Goal: Information Seeking & Learning: Find specific fact

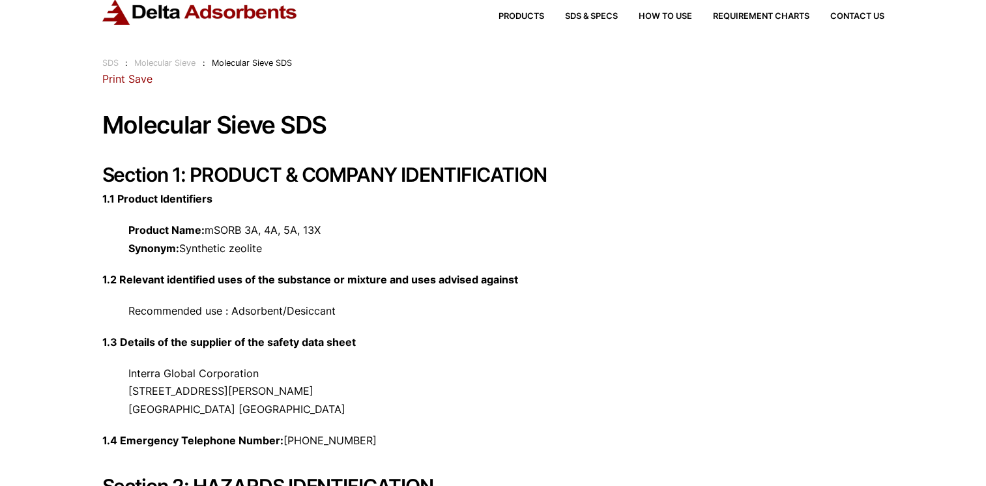
scroll to position [65, 0]
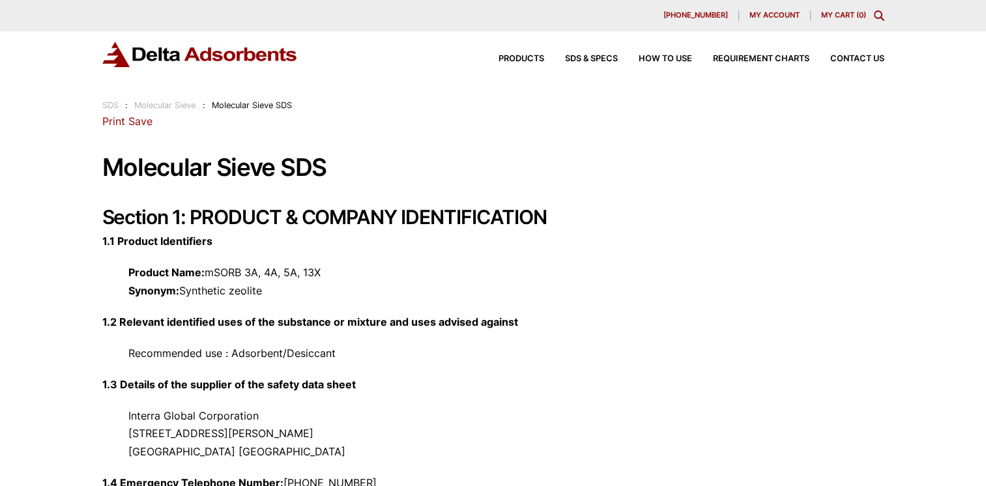
drag, startPoint x: 272, startPoint y: 322, endPoint x: 289, endPoint y: 315, distance: 18.8
click at [278, 319] on strong "1.2 Relevant identified uses of the substance or mixture and uses advised again…" at bounding box center [310, 321] width 416 height 13
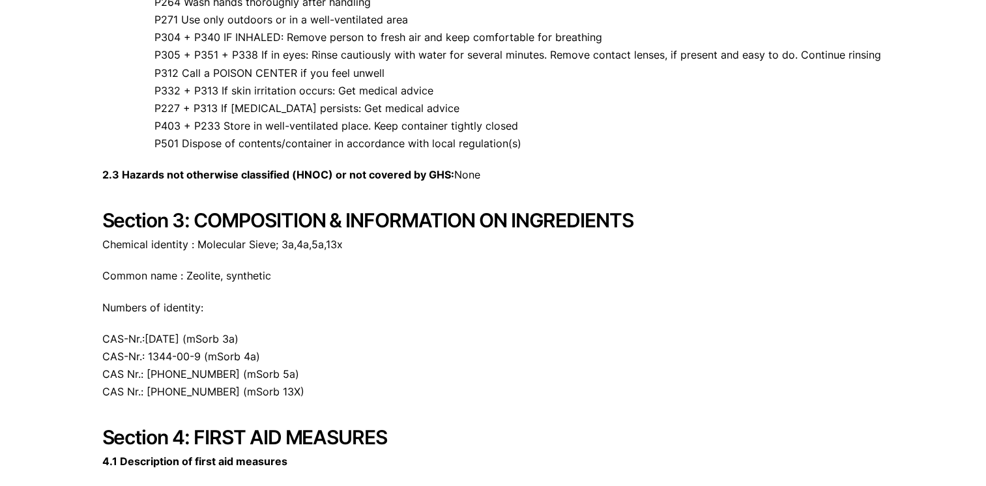
scroll to position [1042, 0]
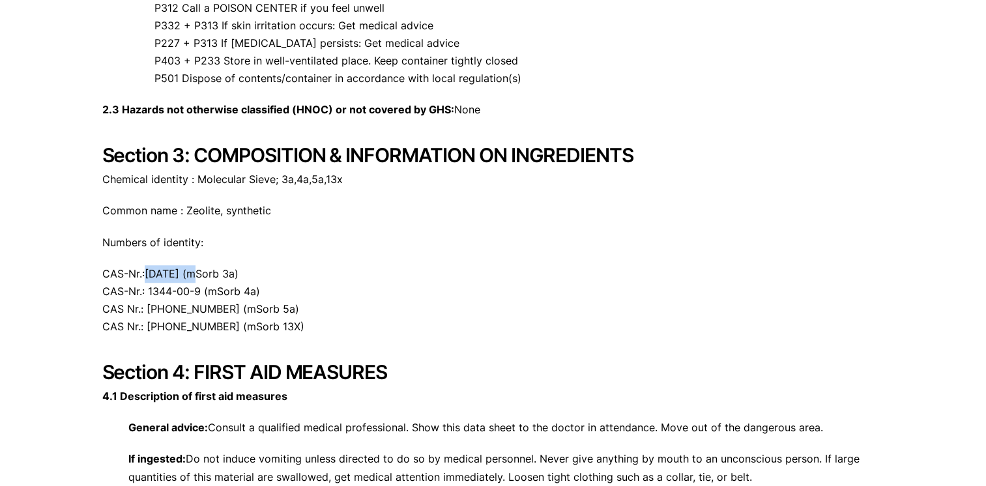
drag, startPoint x: 195, startPoint y: 272, endPoint x: 147, endPoint y: 282, distance: 49.3
click at [147, 282] on p "CAS-Nr.:1318-02-1 (mSorb 3a) CAS-Nr.: 1344-00-9 (mSorb 4a) CAS Nr.: 69912-79-4 …" at bounding box center [493, 300] width 782 height 71
copy p "1318-02-1"
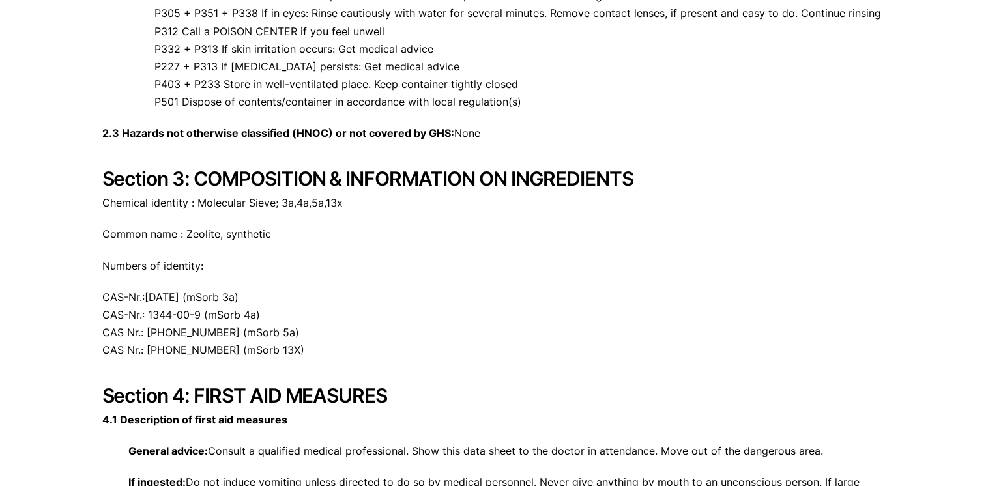
scroll to position [1042, 0]
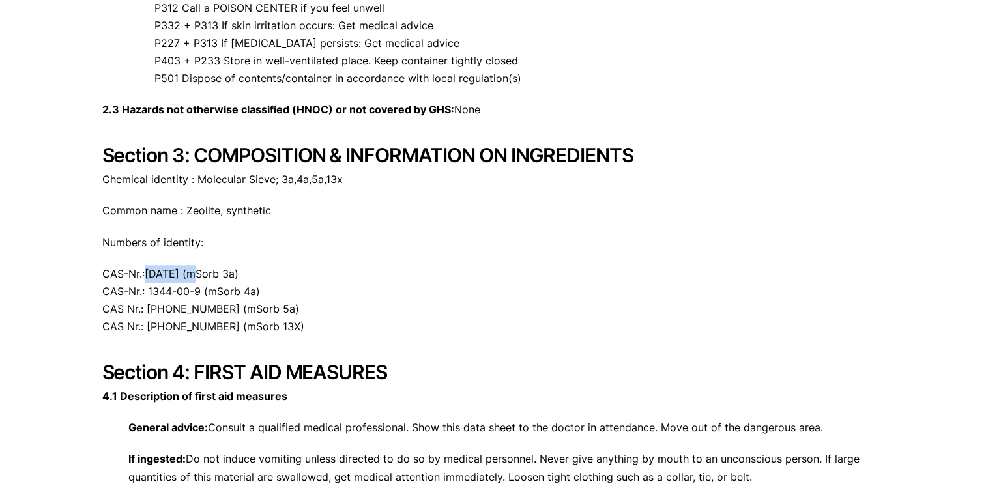
drag, startPoint x: 194, startPoint y: 274, endPoint x: 147, endPoint y: 271, distance: 47.7
click at [147, 271] on p "CAS-Nr.:1318-02-1 (mSorb 3a) CAS-Nr.: 1344-00-9 (mSorb 4a) CAS Nr.: 69912-79-4 …" at bounding box center [493, 300] width 782 height 71
copy p "1318-02-1"
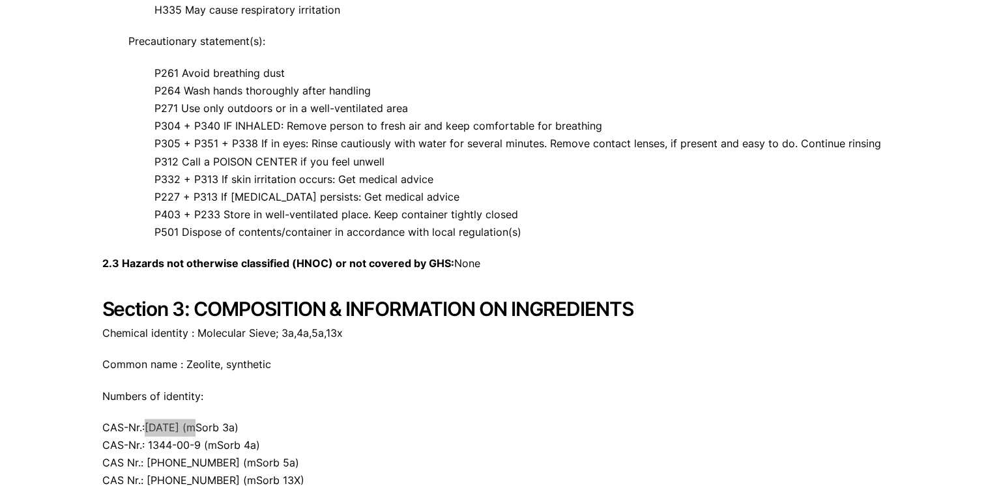
scroll to position [912, 0]
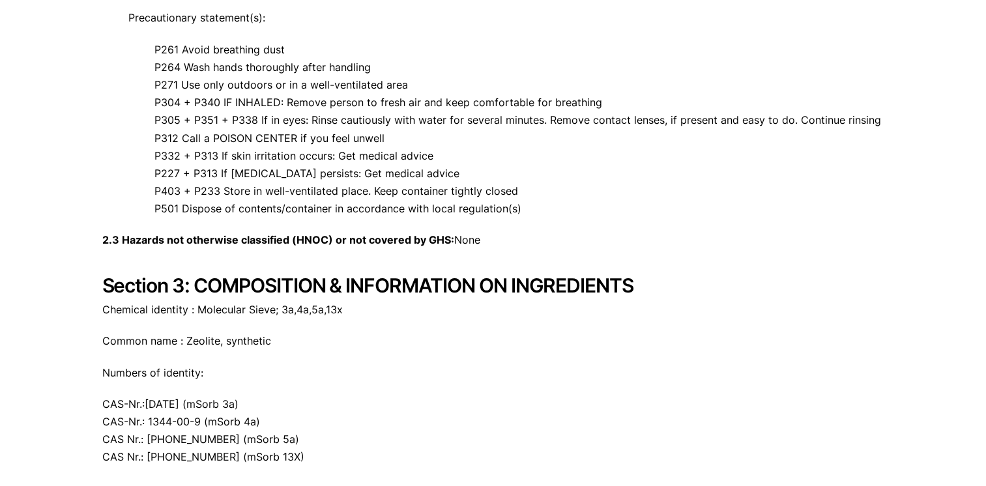
click at [246, 398] on p "CAS-Nr.:1318-02-1 (mSorb 3a) CAS-Nr.: 1344-00-9 (mSorb 4a) CAS Nr.: 69912-79-4 …" at bounding box center [493, 430] width 782 height 71
drag, startPoint x: 258, startPoint y: 403, endPoint x: 145, endPoint y: 406, distance: 112.8
click at [145, 406] on p "CAS-Nr.:1318-02-1 (mSorb 3a) CAS-Nr.: 1344-00-9 (mSorb 4a) CAS Nr.: 69912-79-4 …" at bounding box center [493, 430] width 782 height 71
copy p "1318-02-1 (mSorb 3a)"
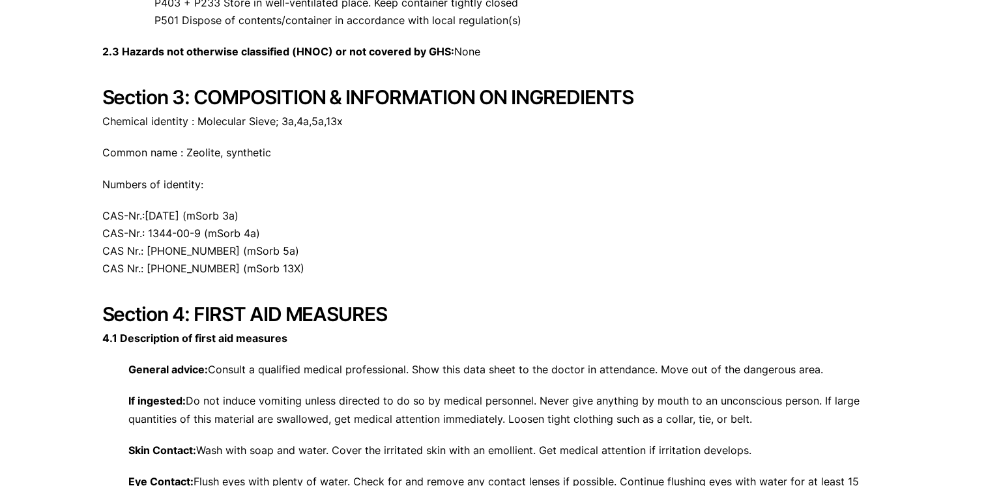
scroll to position [1107, 0]
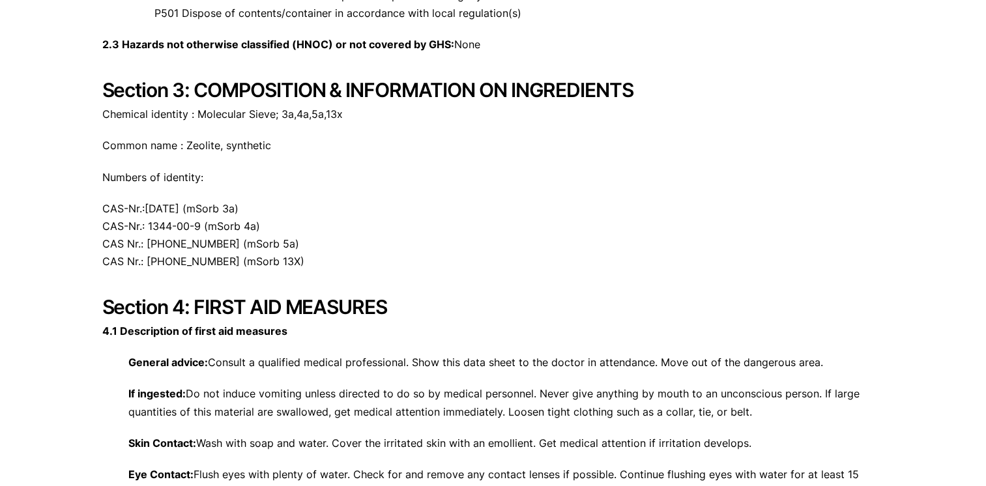
drag, startPoint x: 261, startPoint y: 227, endPoint x: 146, endPoint y: 223, distance: 115.3
click at [146, 223] on p "CAS-Nr.:1318-02-1 (mSorb 3a) CAS-Nr.: 1344-00-9 (mSorb 4a) CAS Nr.: 69912-79-4 …" at bounding box center [493, 235] width 782 height 71
copy p "1344-00-9 (mSorb 4a)"
click at [259, 238] on p "CAS-Nr.:1318-02-1 (mSorb 3a) CAS-Nr.: 1344-00-9 (mSorb 4a) CAS Nr.: 69912-79-4 …" at bounding box center [493, 235] width 782 height 71
click at [265, 240] on p "CAS-Nr.:1318-02-1 (mSorb 3a) CAS-Nr.: 1344-00-9 (mSorb 4a) CAS Nr.: 69912-79-4 …" at bounding box center [493, 235] width 782 height 71
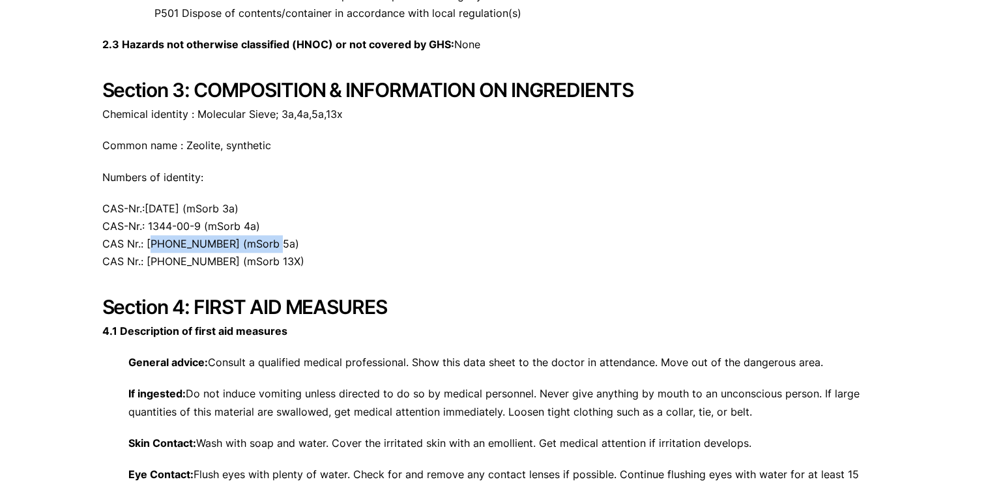
drag, startPoint x: 266, startPoint y: 242, endPoint x: 148, endPoint y: 244, distance: 117.9
click at [148, 244] on p "CAS-Nr.:1318-02-1 (mSorb 3a) CAS-Nr.: 1344-00-9 (mSorb 4a) CAS Nr.: 69912-79-4 …" at bounding box center [493, 235] width 782 height 71
copy p "69912-79-4 (mSorb 5a)"
click at [271, 265] on p "CAS-Nr.:1318-02-1 (mSorb 3a) CAS-Nr.: 1344-00-9 (mSorb 4a) CAS Nr.: 69912-79-4 …" at bounding box center [493, 235] width 782 height 71
drag, startPoint x: 268, startPoint y: 263, endPoint x: 146, endPoint y: 263, distance: 121.8
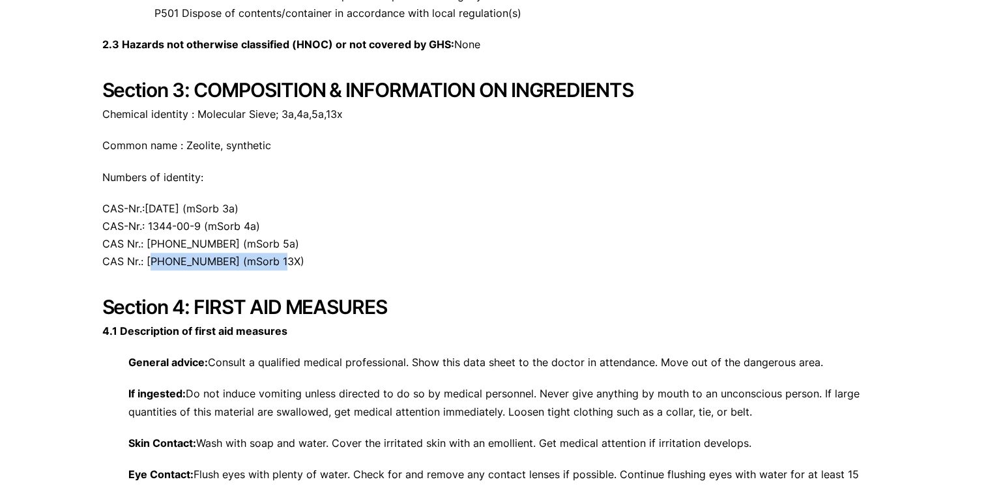
click at [146, 263] on p "CAS-Nr.:1318-02-1 (mSorb 3a) CAS-Nr.: 1344-00-9 (mSorb 4a) CAS Nr.: 69912-79-4 …" at bounding box center [493, 235] width 782 height 71
copy p "63231-69-6 (mSorb 13X)"
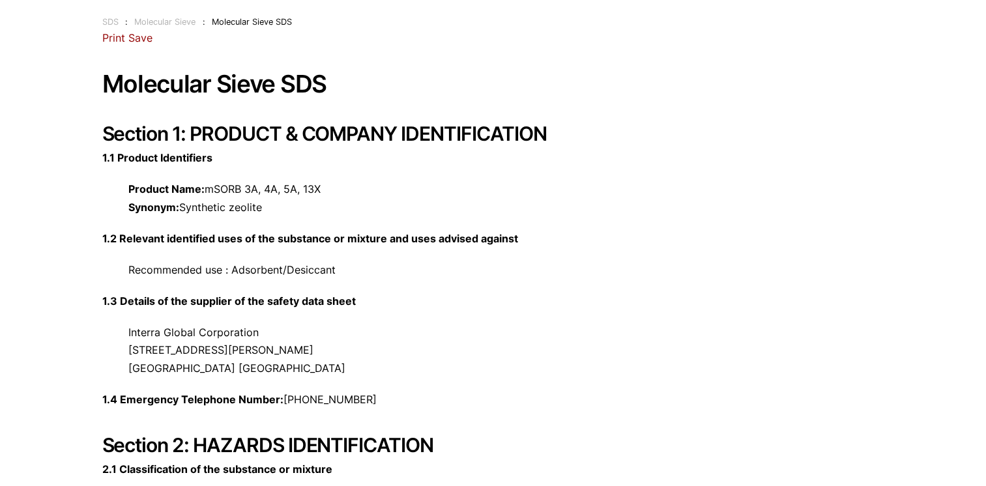
scroll to position [0, 0]
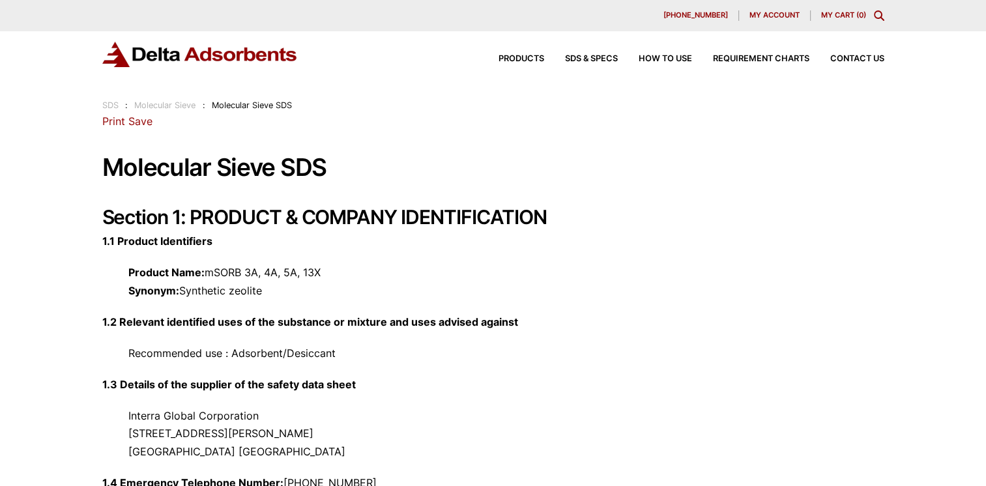
click at [115, 122] on link "Print" at bounding box center [113, 121] width 23 height 13
click at [112, 119] on link "Print" at bounding box center [113, 121] width 23 height 13
click at [113, 122] on link "Print" at bounding box center [113, 121] width 23 height 13
